Goal: Find specific page/section: Find specific page/section

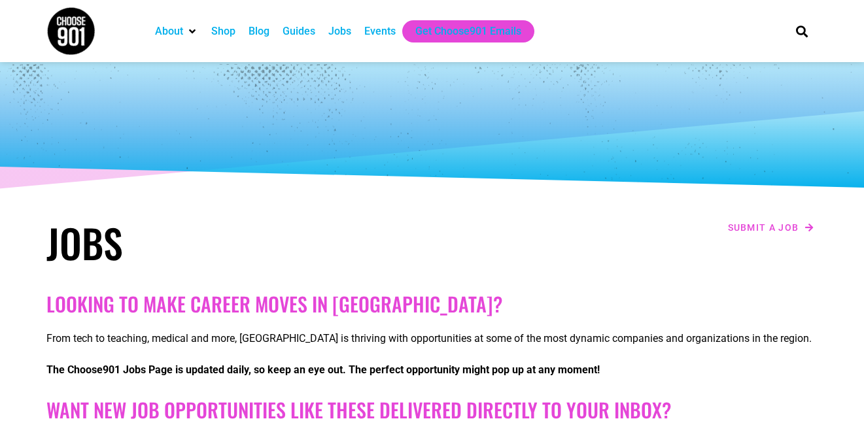
drag, startPoint x: 842, startPoint y: 14, endPoint x: 842, endPoint y: 23, distance: 8.5
click at [842, 14] on section "About Contact Us Donate Shop Blog Guides Jobs Events Get Choose901 Emails Search" at bounding box center [432, 31] width 864 height 62
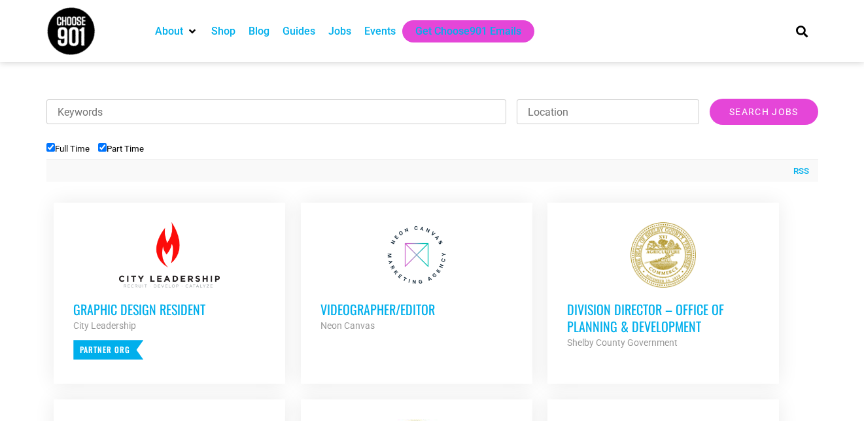
scroll to position [392, 0]
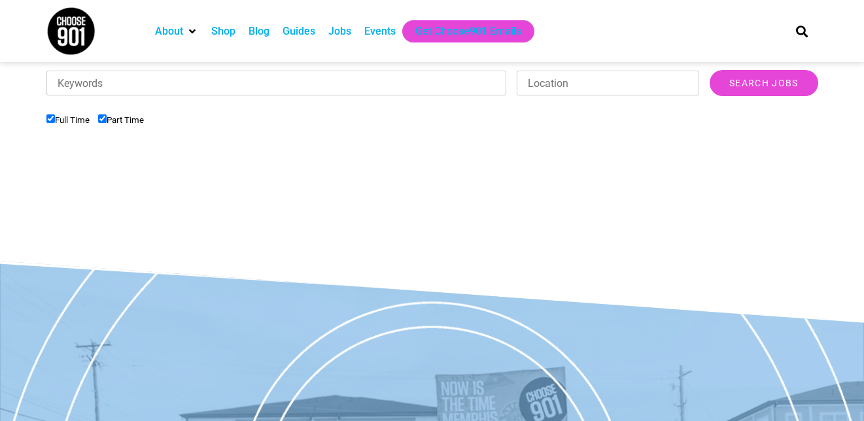
scroll to position [458, 0]
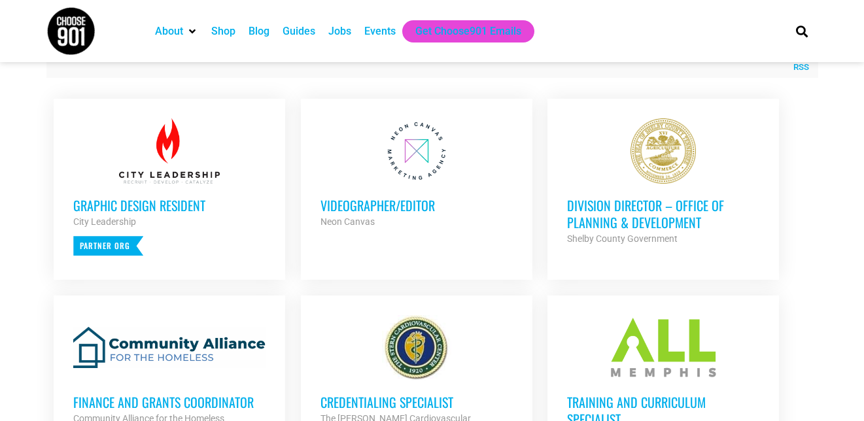
scroll to position [523, 0]
